Goal: Navigation & Orientation: Find specific page/section

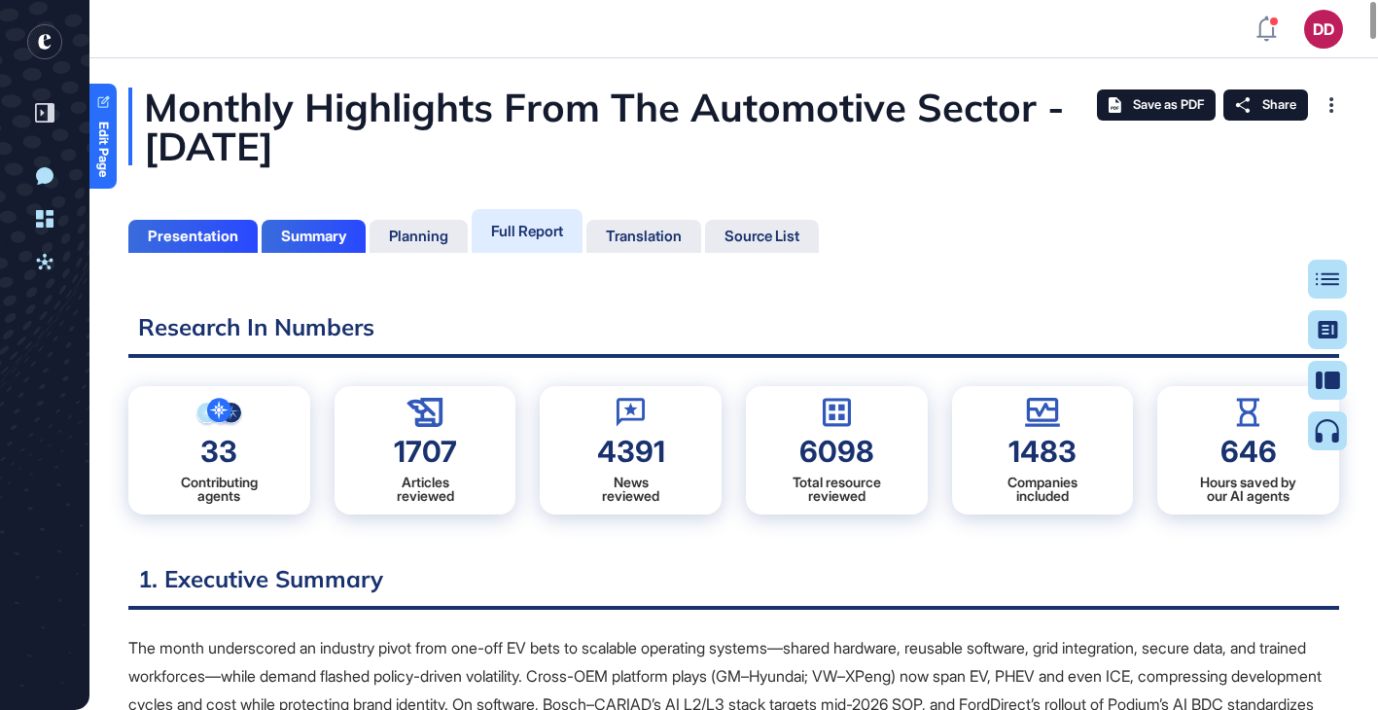
click at [523, 226] on div "Full Report" at bounding box center [527, 231] width 72 height 18
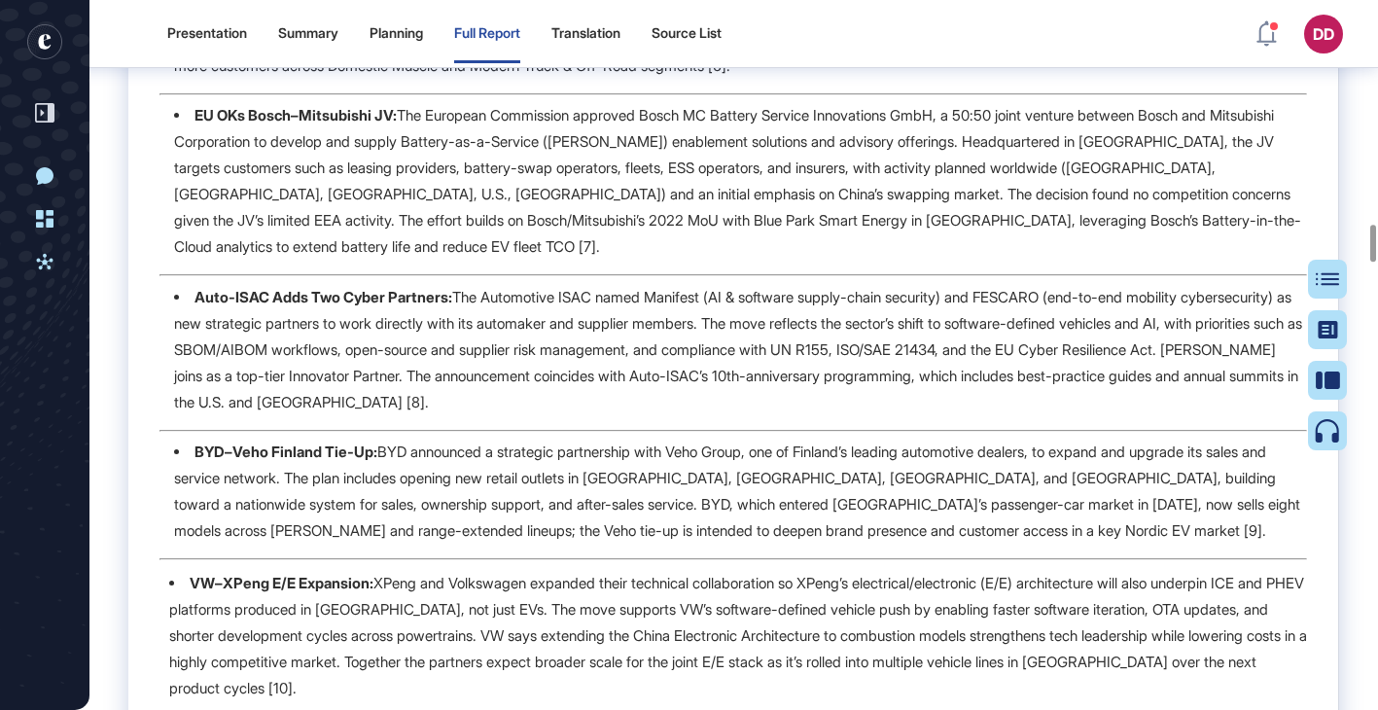
scroll to position [2315, 0]
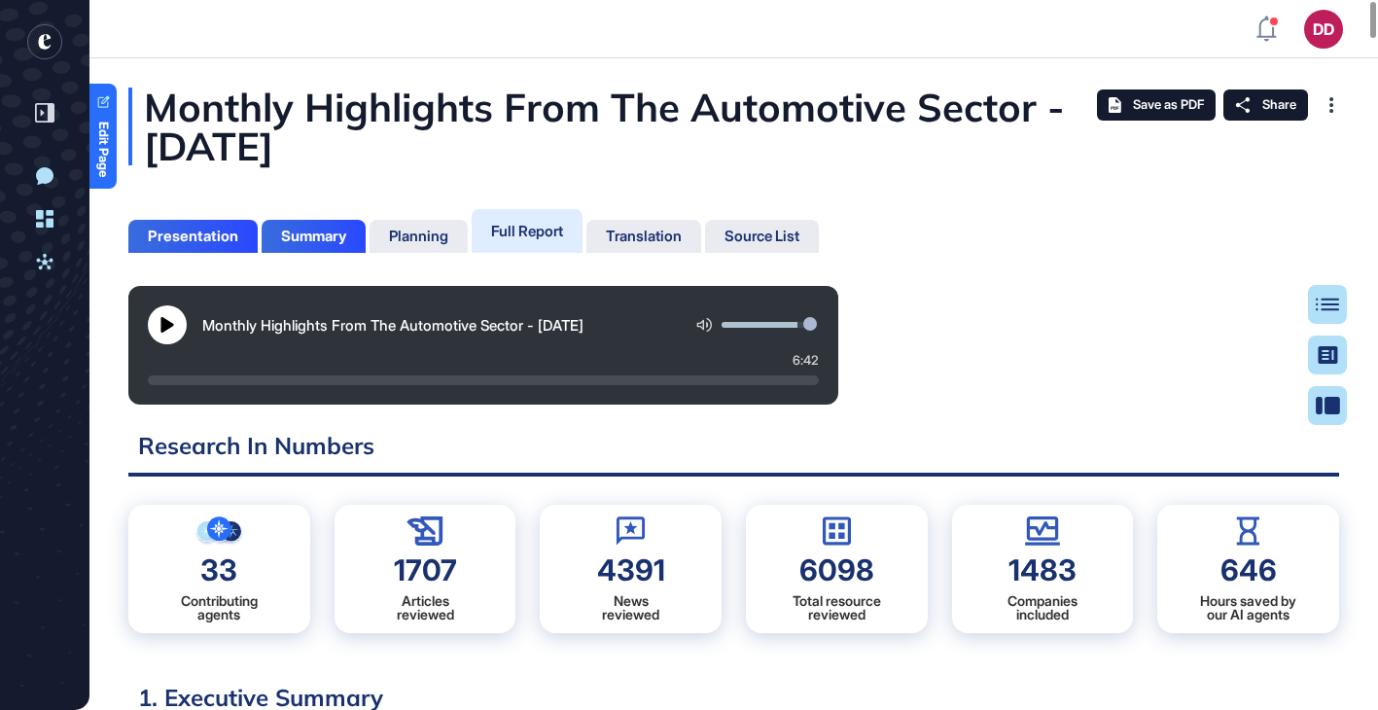
scroll to position [9, 1]
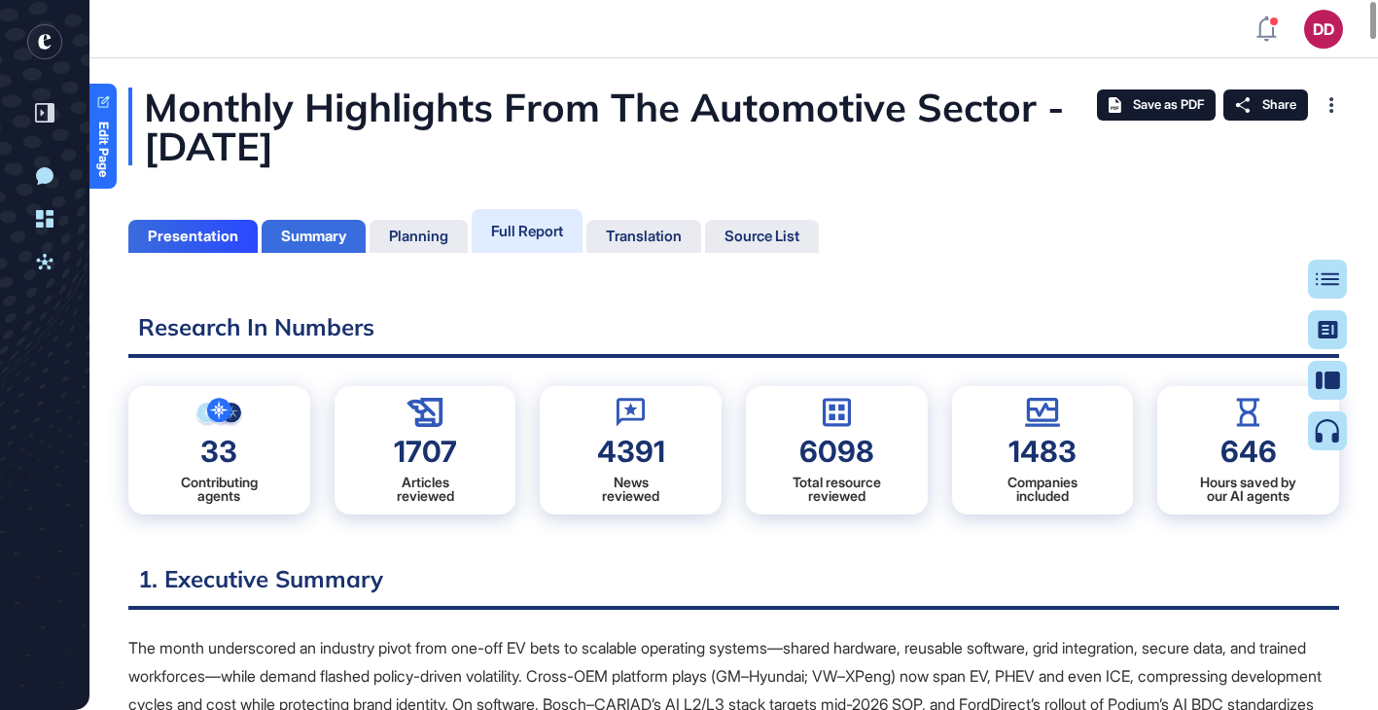
click at [299, 237] on div "Summary" at bounding box center [313, 237] width 65 height 18
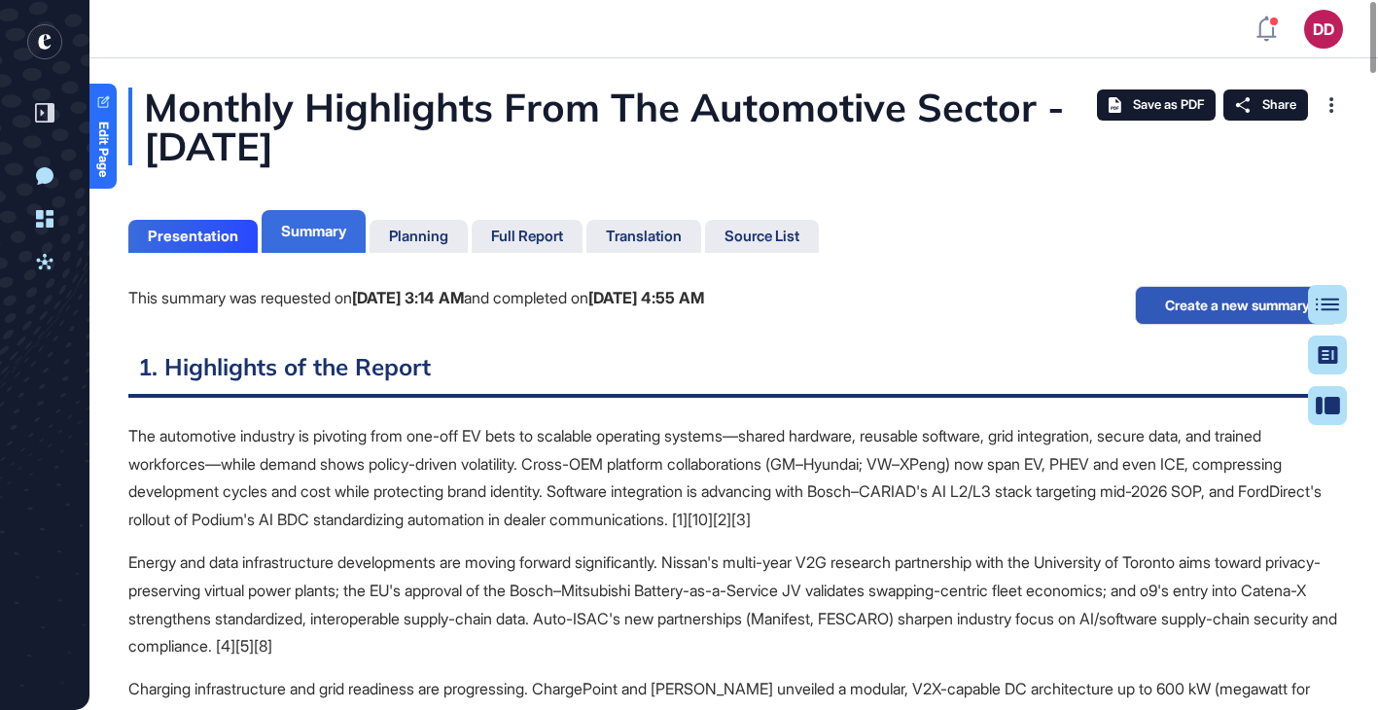
scroll to position [9, 1]
click at [440, 235] on div "Planning" at bounding box center [418, 237] width 59 height 18
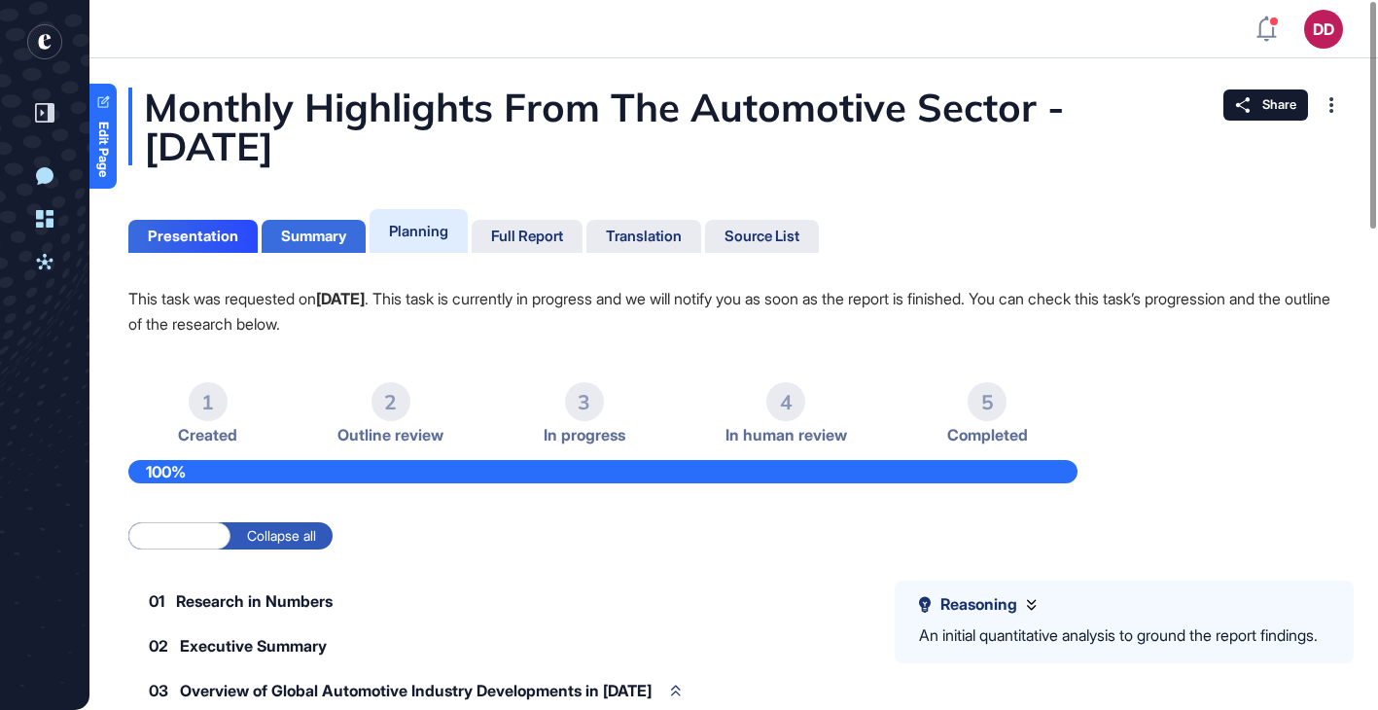
click at [300, 237] on div "Summary" at bounding box center [313, 237] width 65 height 18
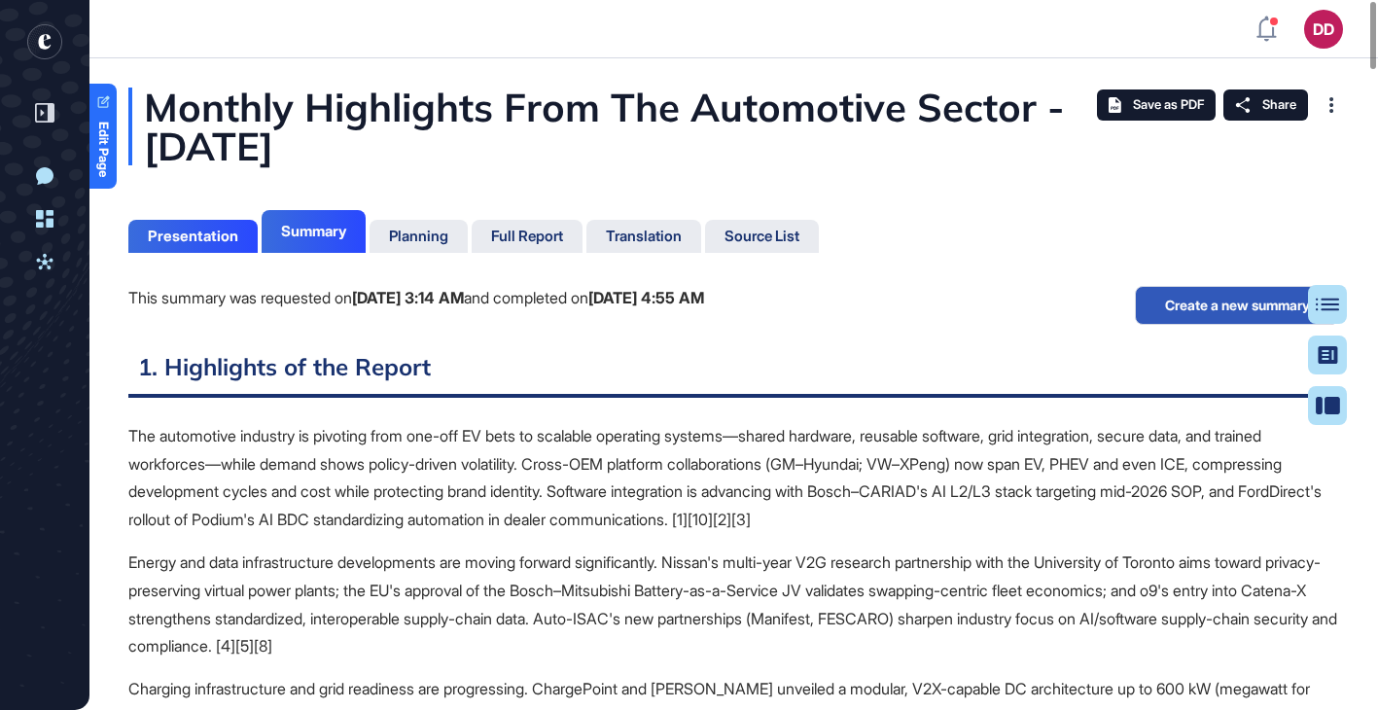
scroll to position [9, 1]
click at [212, 247] on div "Presentation" at bounding box center [192, 236] width 129 height 33
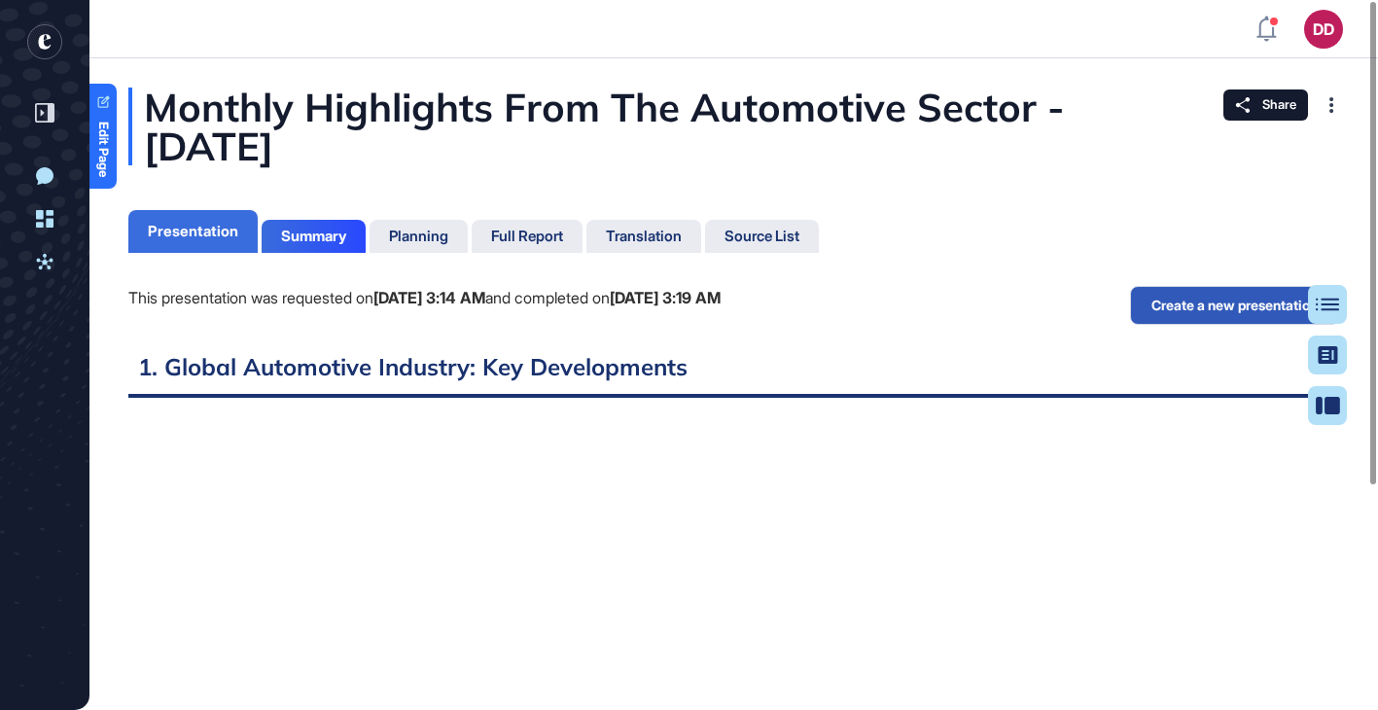
scroll to position [613, 5]
click at [314, 229] on div "Summary" at bounding box center [313, 237] width 65 height 18
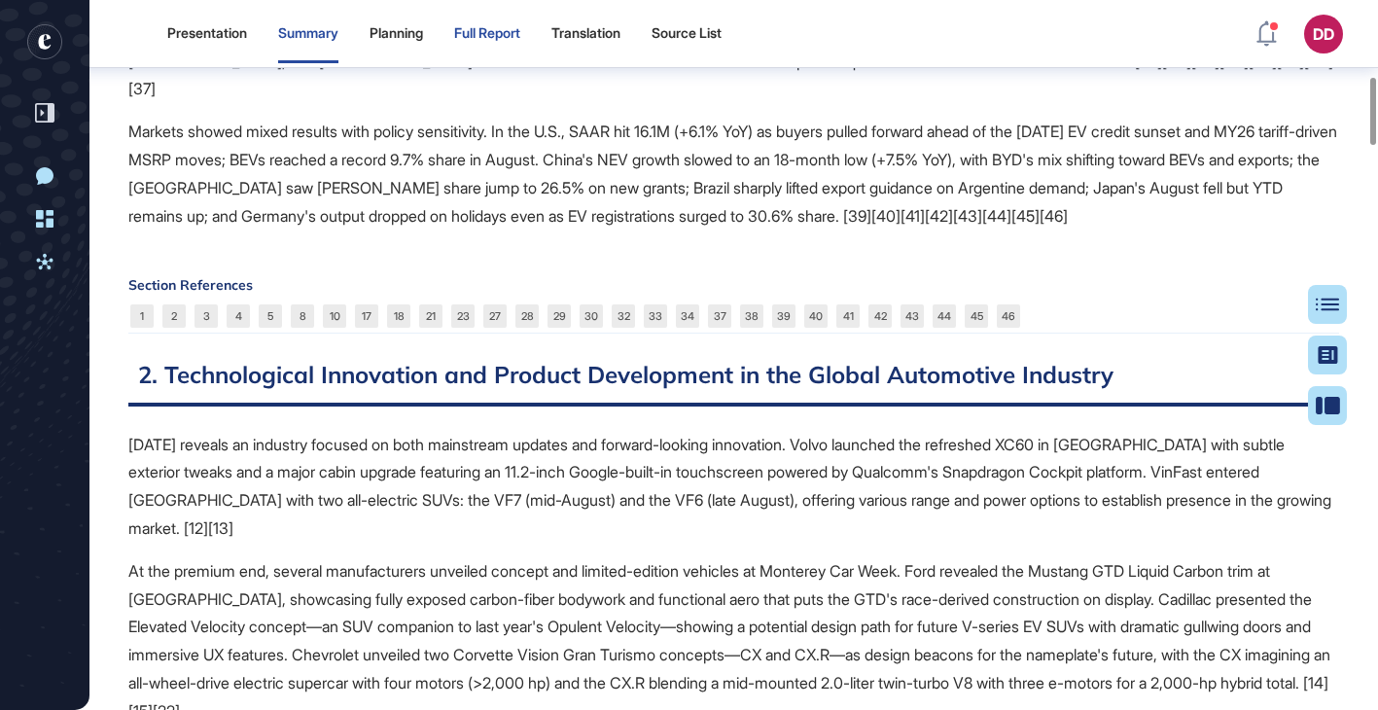
click at [511, 31] on div "Full Report" at bounding box center [487, 33] width 66 height 17
